Goal: Task Accomplishment & Management: Complete application form

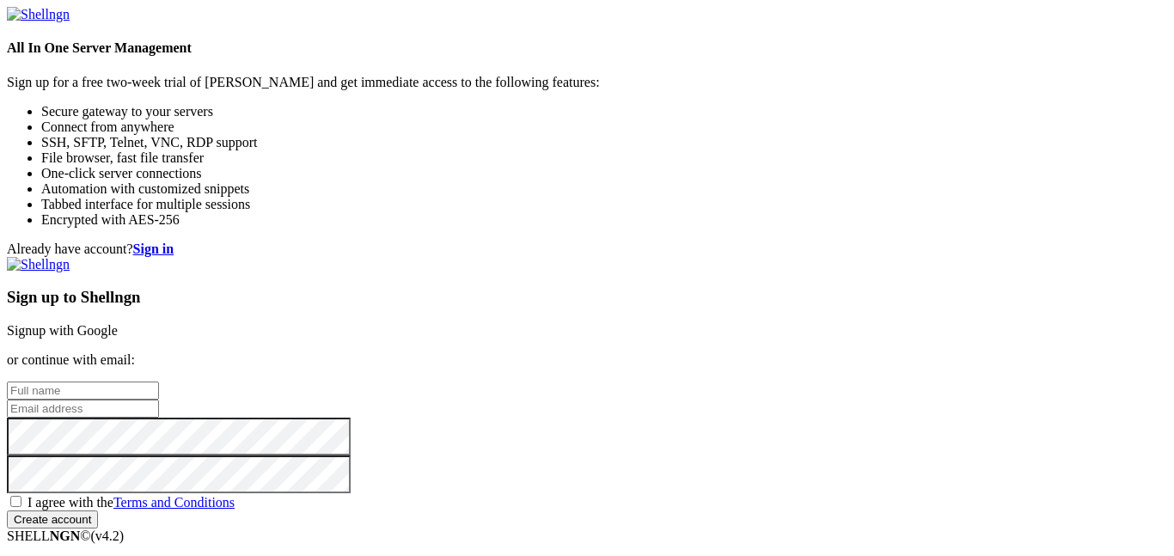
click at [159, 381] on input "text" at bounding box center [83, 390] width 152 height 18
type input "[PERSON_NAME]"
click at [159, 399] on input "email" at bounding box center [83, 408] width 152 height 18
type input "[EMAIL_ADDRESS][DOMAIN_NAME]"
click at [235, 495] on span "I agree with the Terms and Conditions" at bounding box center [130, 502] width 207 height 15
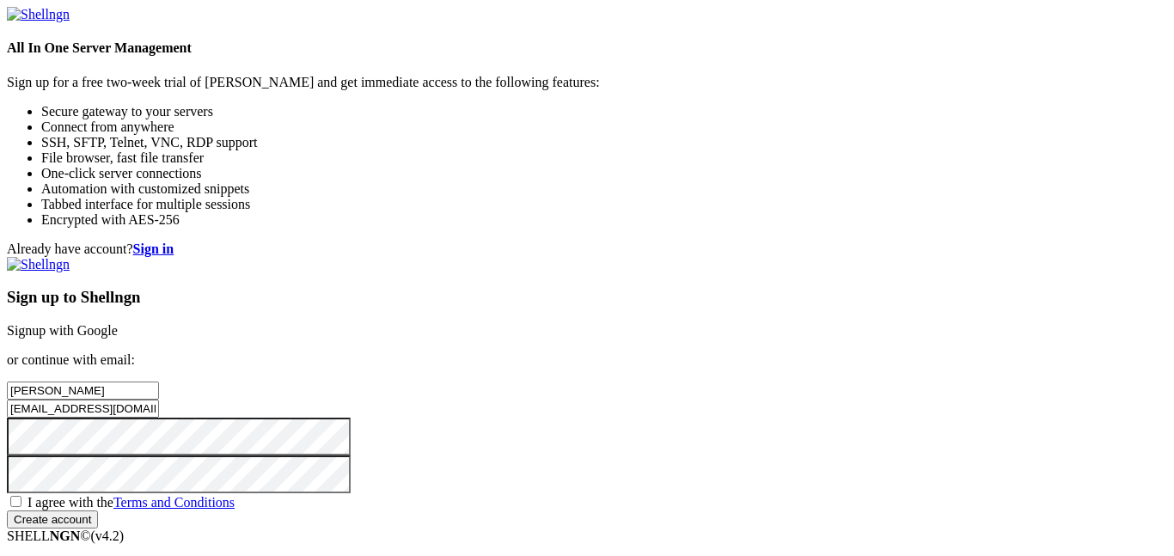
click at [21, 496] on input "I agree with the Terms and Conditions" at bounding box center [15, 501] width 11 height 11
checkbox input "true"
click at [98, 524] on input "Create account" at bounding box center [52, 519] width 91 height 18
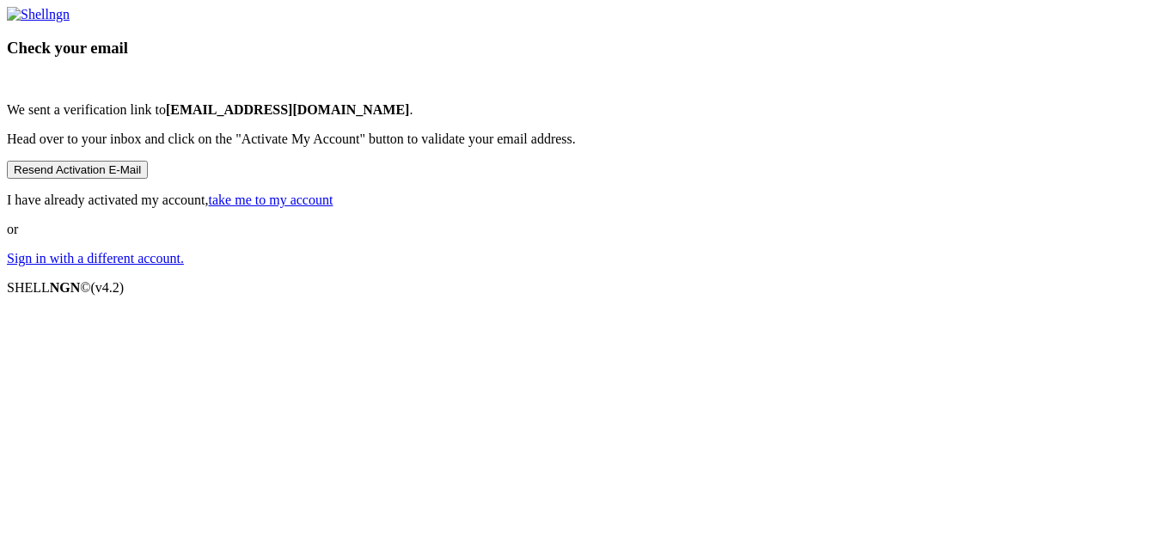
click at [333, 207] on link "take me to my account" at bounding box center [271, 199] width 125 height 15
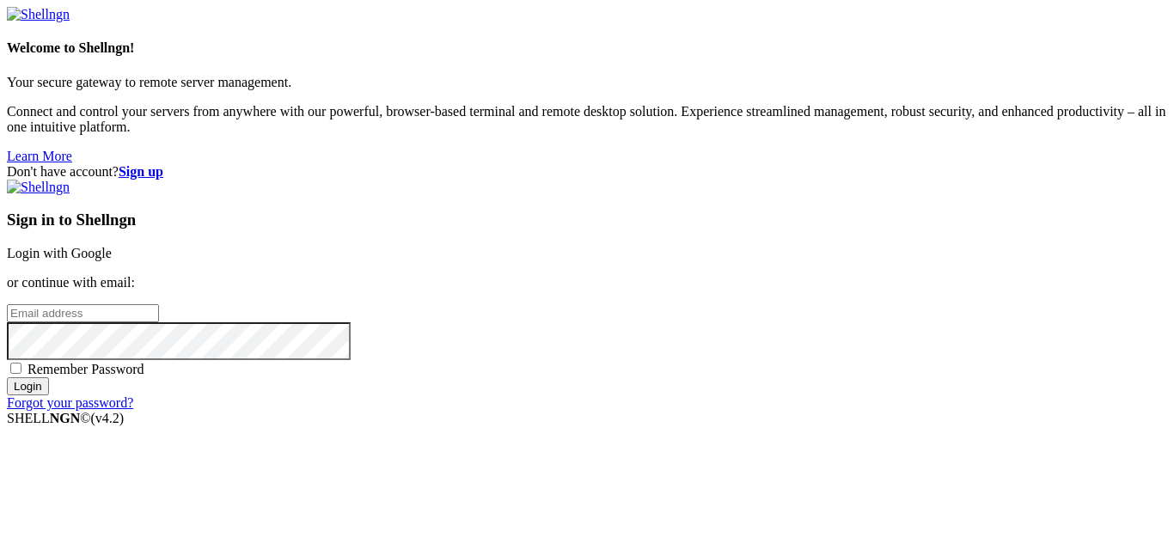
click at [159, 304] on input "email" at bounding box center [83, 313] width 152 height 18
type input "[EMAIL_ADDRESS][DOMAIN_NAME]"
click at [7, 377] on input "Login" at bounding box center [28, 386] width 42 height 18
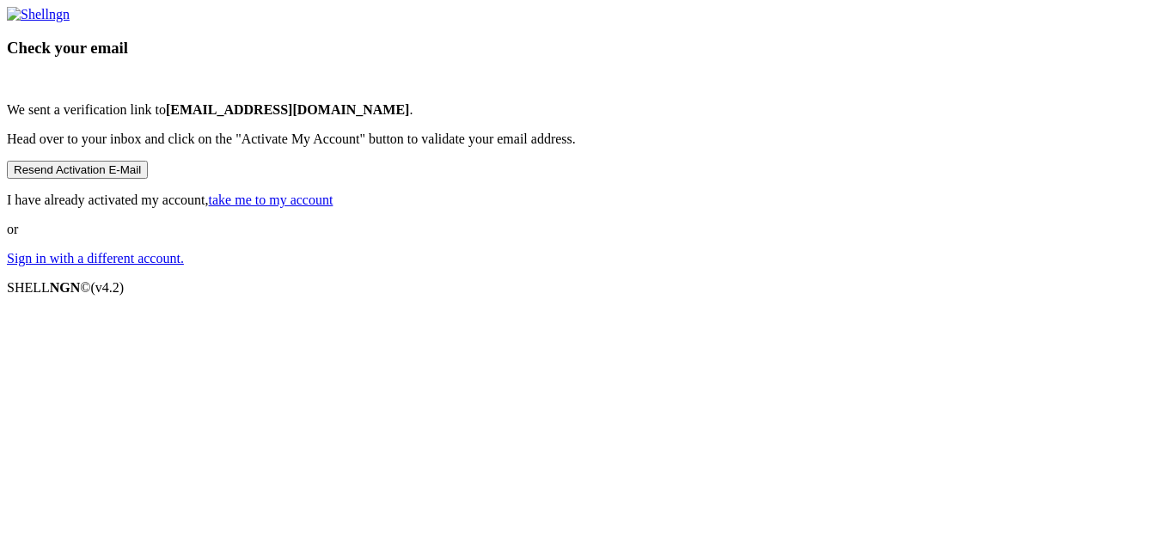
scroll to position [28, 0]
